Goal: Information Seeking & Learning: Check status

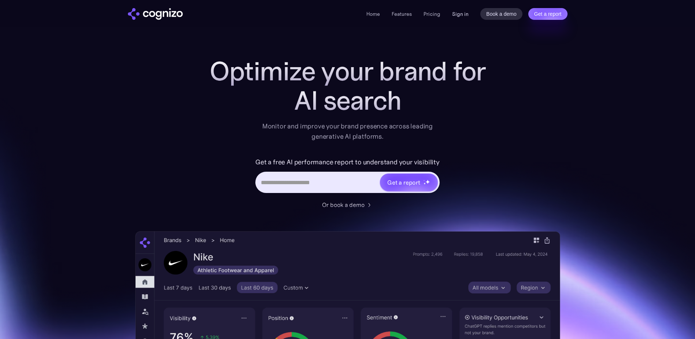
click at [456, 14] on link "Sign in" at bounding box center [460, 14] width 16 height 9
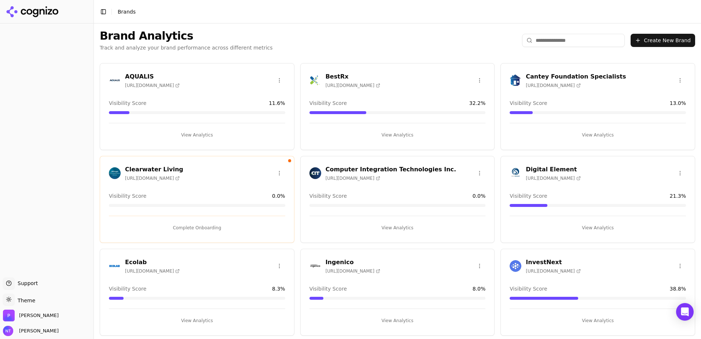
click at [139, 80] on h3 "AQUALIS" at bounding box center [152, 76] width 55 height 9
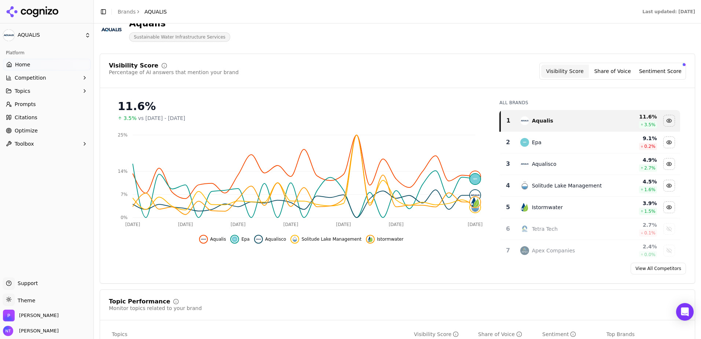
scroll to position [73, 0]
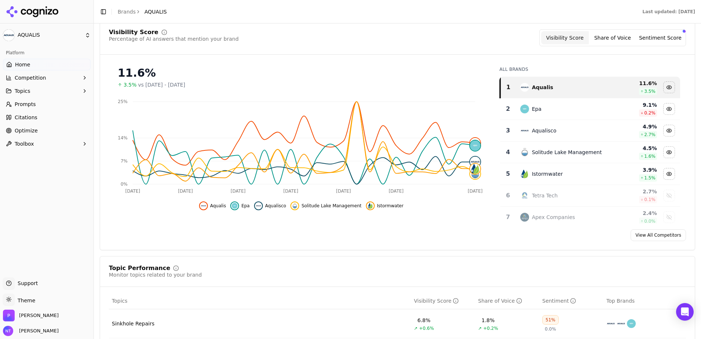
click at [52, 90] on button "Topics" at bounding box center [47, 91] width 88 height 12
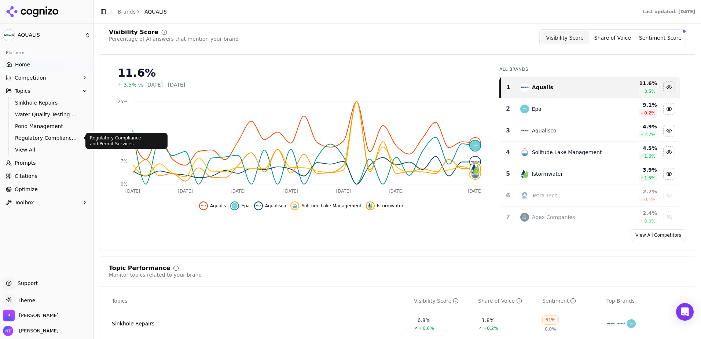
click at [51, 136] on span "Regulatory Compliance and Permit Services" at bounding box center [47, 137] width 64 height 7
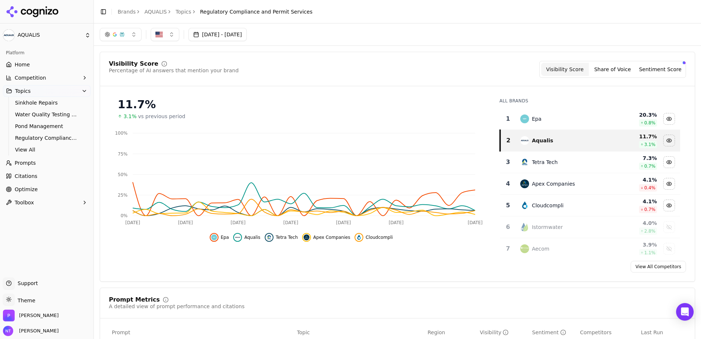
click at [48, 121] on link "Pond Management" at bounding box center [47, 126] width 70 height 10
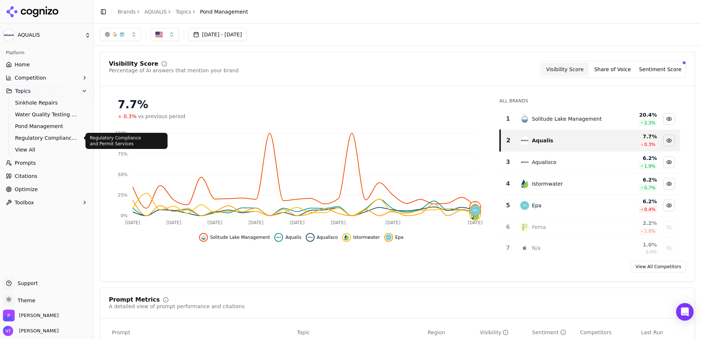
click at [45, 137] on span "Regulatory Compliance and Permit Services" at bounding box center [47, 137] width 64 height 7
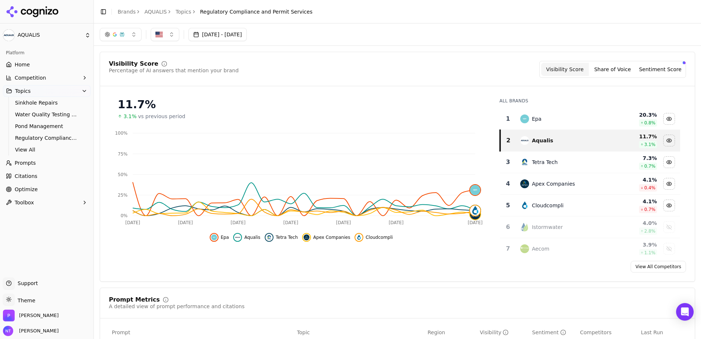
click at [35, 75] on span "Competition" at bounding box center [31, 77] width 32 height 7
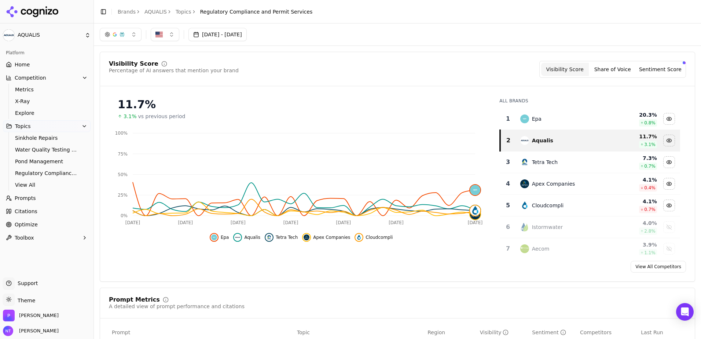
click at [35, 75] on span "Competition" at bounding box center [31, 77] width 32 height 7
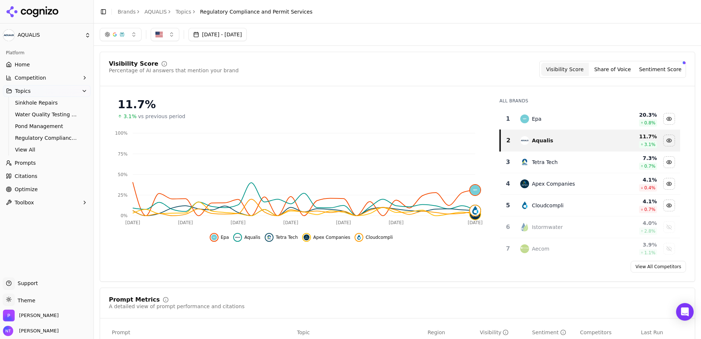
click at [41, 66] on link "Home" at bounding box center [47, 65] width 88 height 12
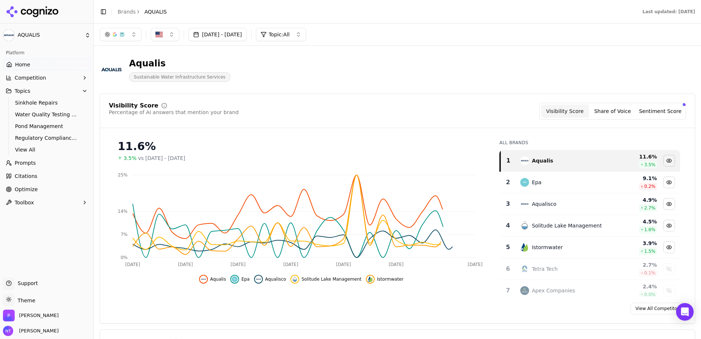
click at [131, 33] on button "button" at bounding box center [121, 34] width 42 height 13
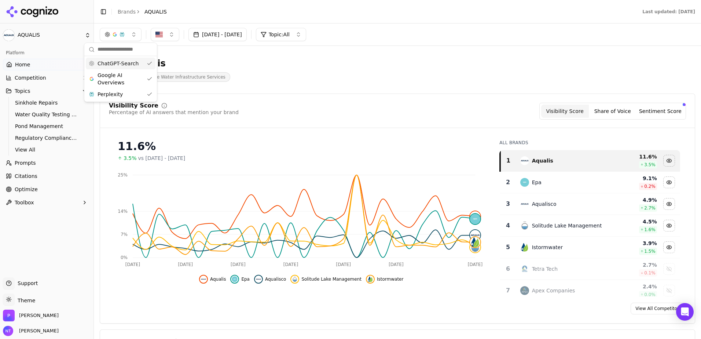
click at [113, 62] on span "ChatGPT-Search" at bounding box center [117, 63] width 41 height 7
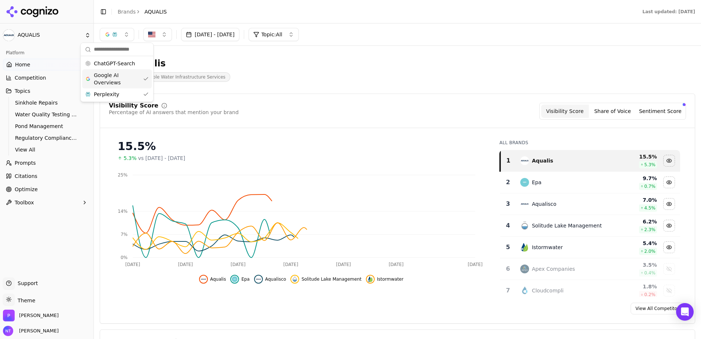
click at [117, 77] on span "Google AI Overviews" at bounding box center [117, 78] width 46 height 15
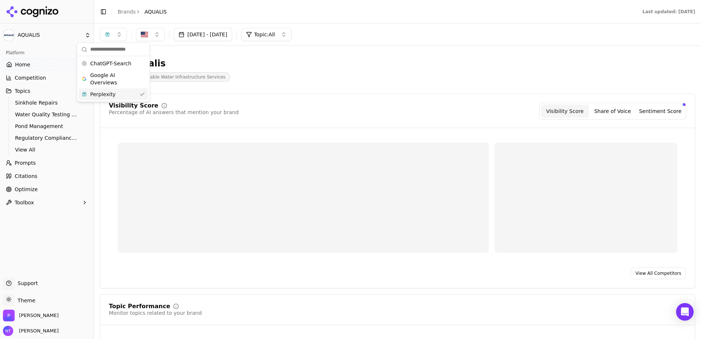
click at [118, 92] on div "Perplexity" at bounding box center [113, 94] width 70 height 12
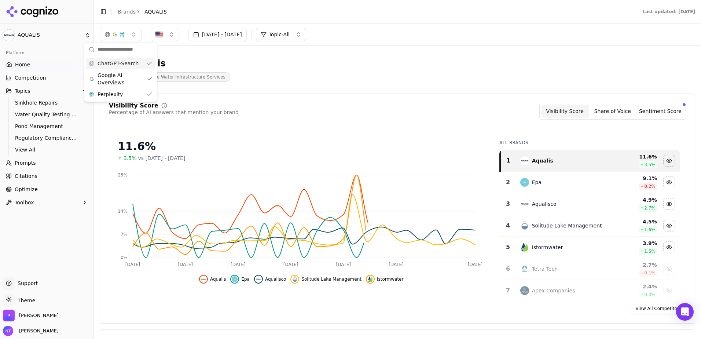
click at [114, 65] on span "ChatGPT-Search" at bounding box center [117, 63] width 41 height 7
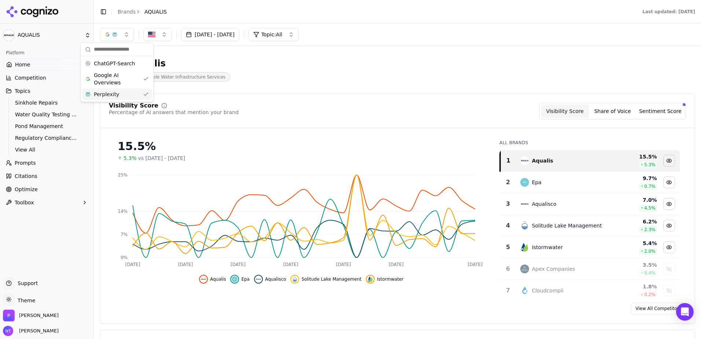
click at [118, 94] on div "Perplexity" at bounding box center [117, 94] width 70 height 12
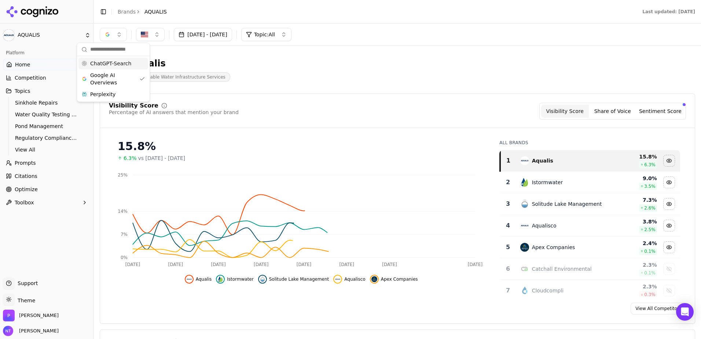
click at [119, 65] on span "ChatGPT-Search" at bounding box center [110, 63] width 41 height 7
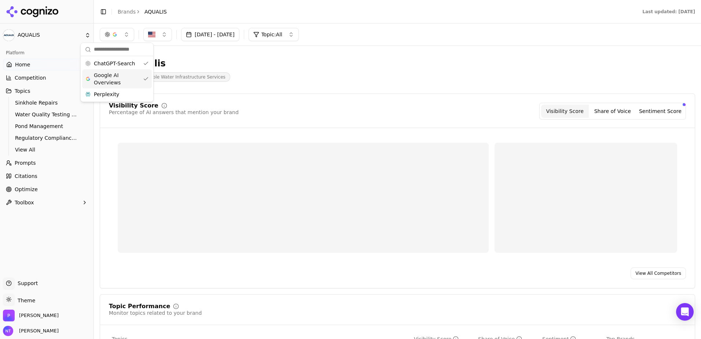
click at [122, 79] on span "Google AI Overviews" at bounding box center [117, 78] width 46 height 15
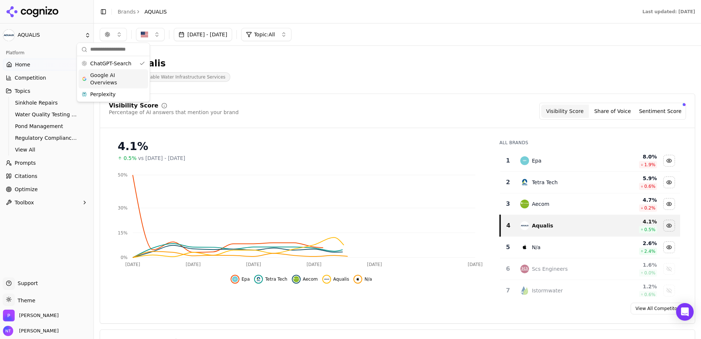
click at [360, 66] on div "Aqualis Sustainable Water Infrastructure Services" at bounding box center [264, 70] width 328 height 24
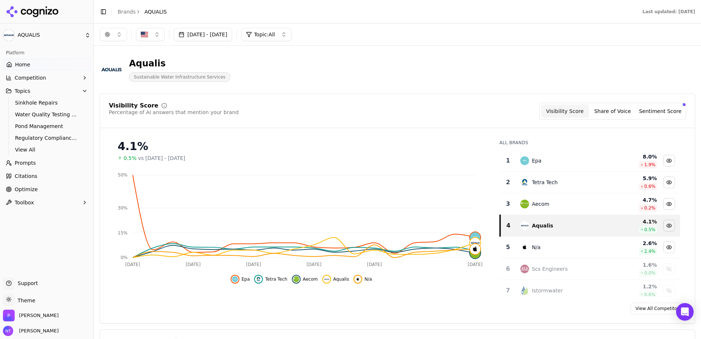
click at [113, 33] on button "button" at bounding box center [113, 34] width 27 height 13
click at [108, 78] on span "Google AI Overviews" at bounding box center [113, 78] width 46 height 15
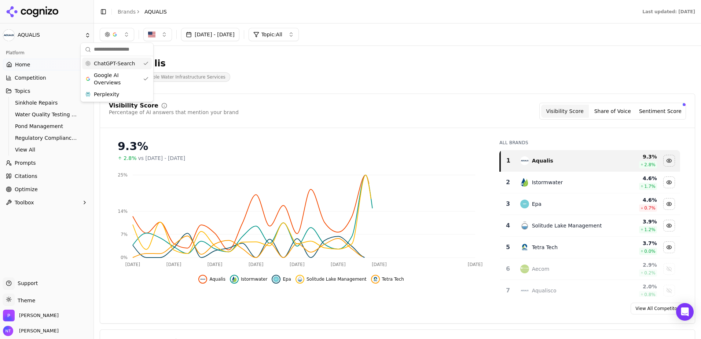
click at [120, 60] on span "ChatGPT-Search" at bounding box center [114, 63] width 41 height 7
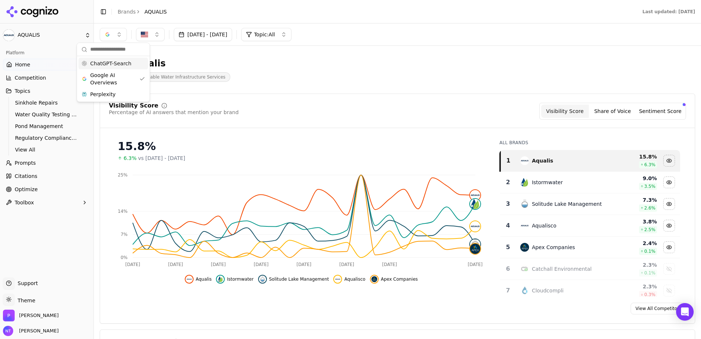
click at [202, 34] on button "[DATE] - [DATE]" at bounding box center [203, 34] width 58 height 13
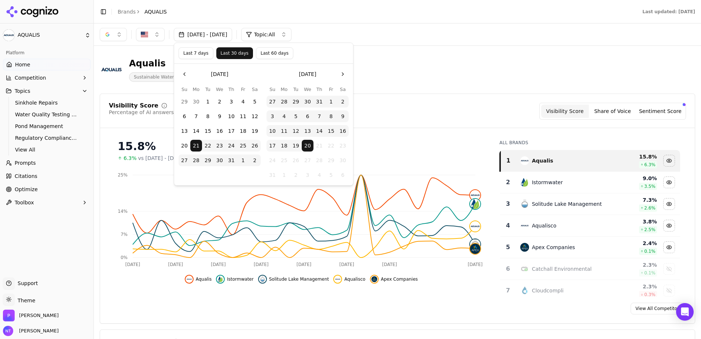
click at [256, 52] on button "Last 60 days" at bounding box center [274, 53] width 37 height 12
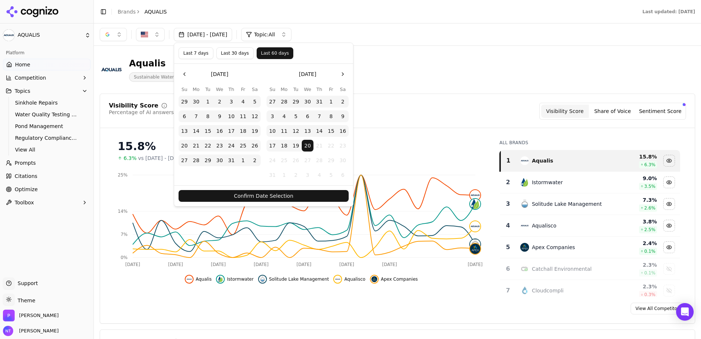
click at [269, 194] on button "Confirm Date Selection" at bounding box center [263, 196] width 170 height 12
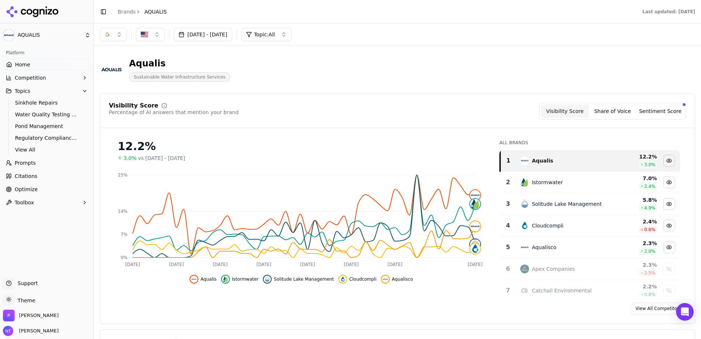
click at [119, 34] on button "button" at bounding box center [113, 34] width 27 height 13
click at [117, 94] on div "Perplexity" at bounding box center [113, 94] width 70 height 12
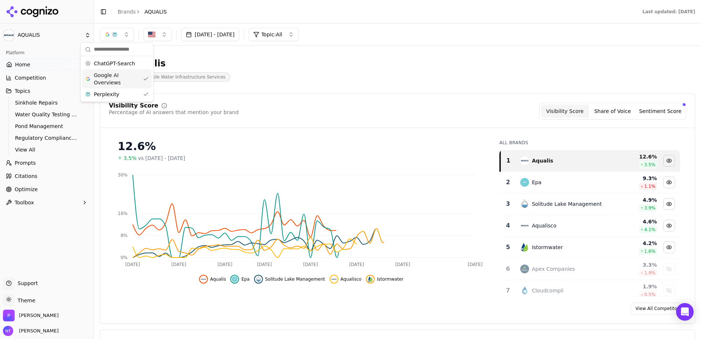
click at [121, 79] on span "Google AI Overviews" at bounding box center [117, 78] width 46 height 15
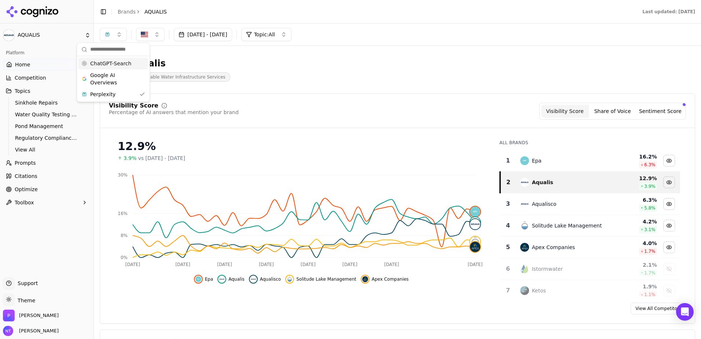
click at [111, 62] on span "ChatGPT-Search" at bounding box center [110, 63] width 41 height 7
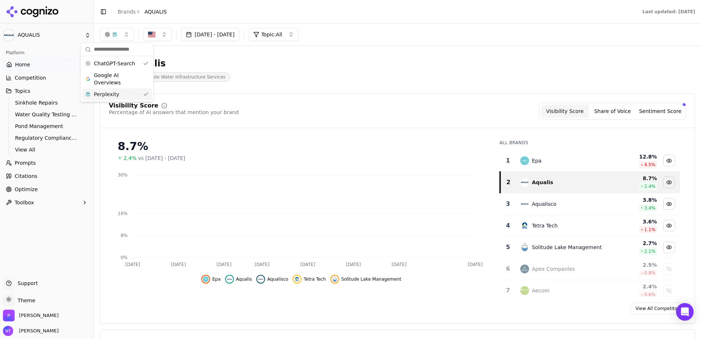
click at [116, 92] on div "Perplexity" at bounding box center [117, 94] width 70 height 12
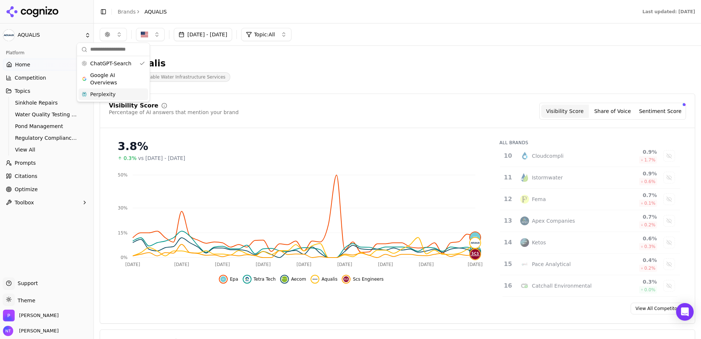
click at [30, 177] on span "Citations" at bounding box center [26, 175] width 23 height 7
